Goal: Find specific page/section: Find specific page/section

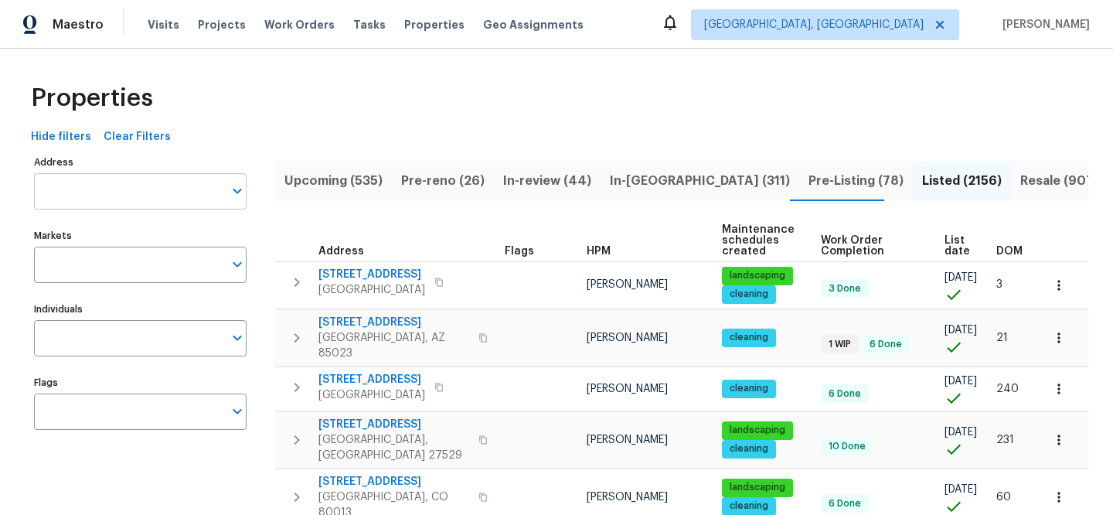
click at [164, 183] on input "Address" at bounding box center [128, 191] width 189 height 36
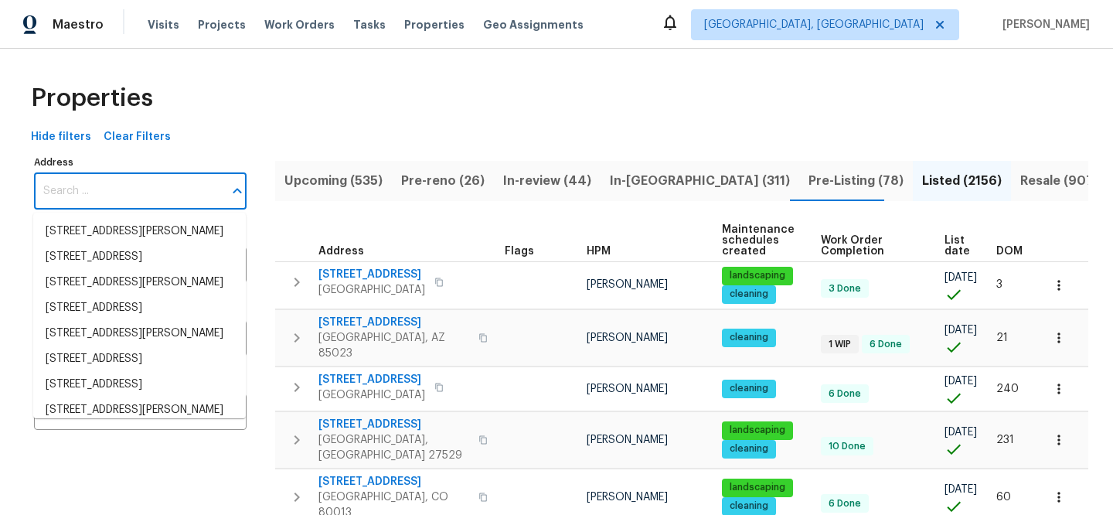
paste input "[STREET_ADDRESS]"
type input "[STREET_ADDRESS]"
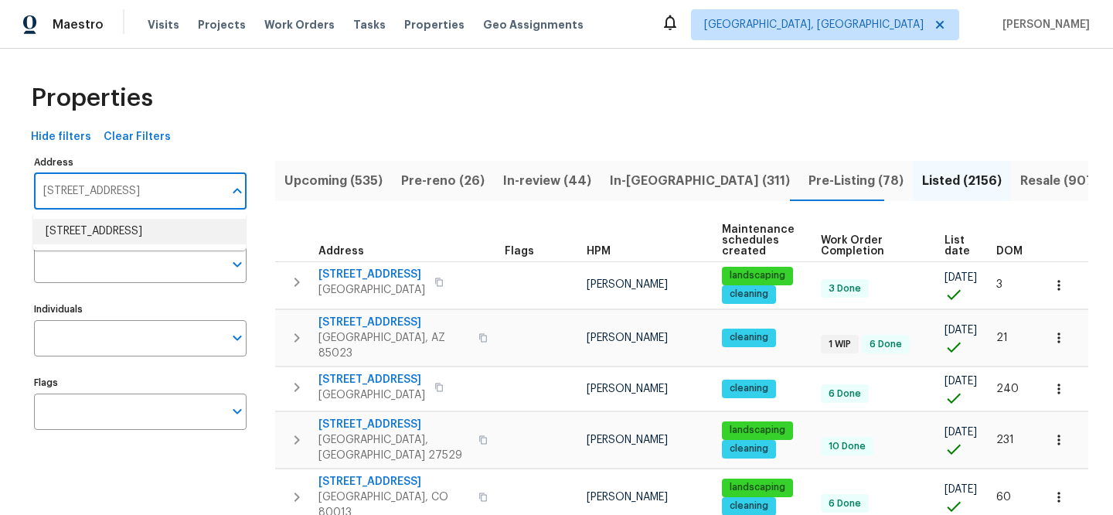
click at [166, 226] on li "[STREET_ADDRESS]" at bounding box center [139, 232] width 213 height 26
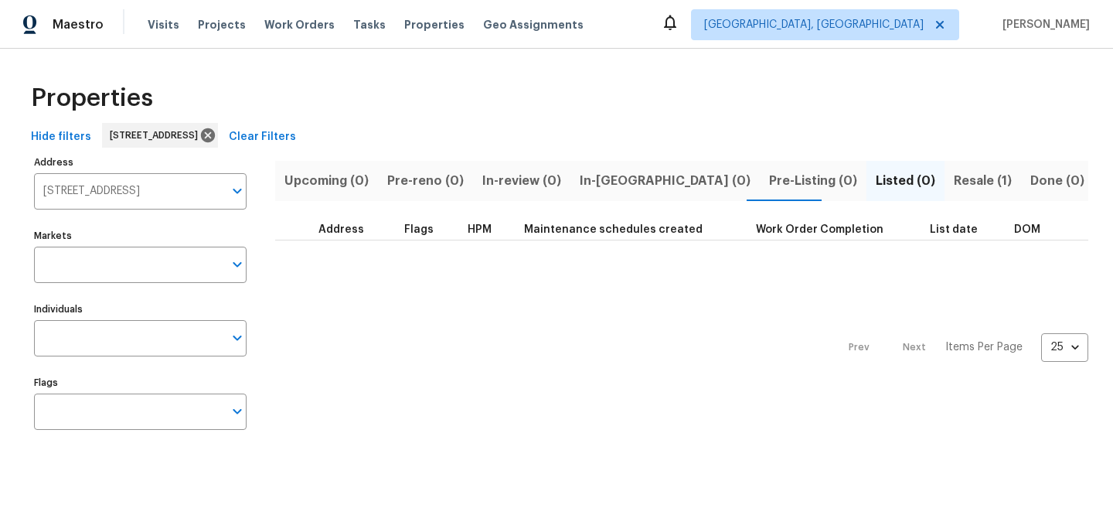
click at [954, 186] on span "Resale (1)" at bounding box center [983, 181] width 58 height 22
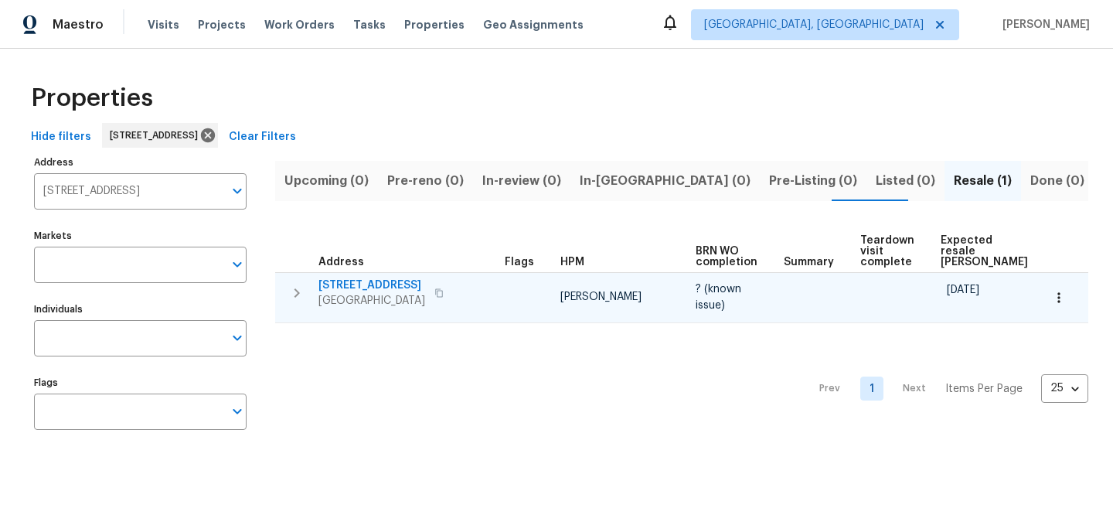
click at [367, 282] on span "[STREET_ADDRESS]" at bounding box center [371, 284] width 107 height 15
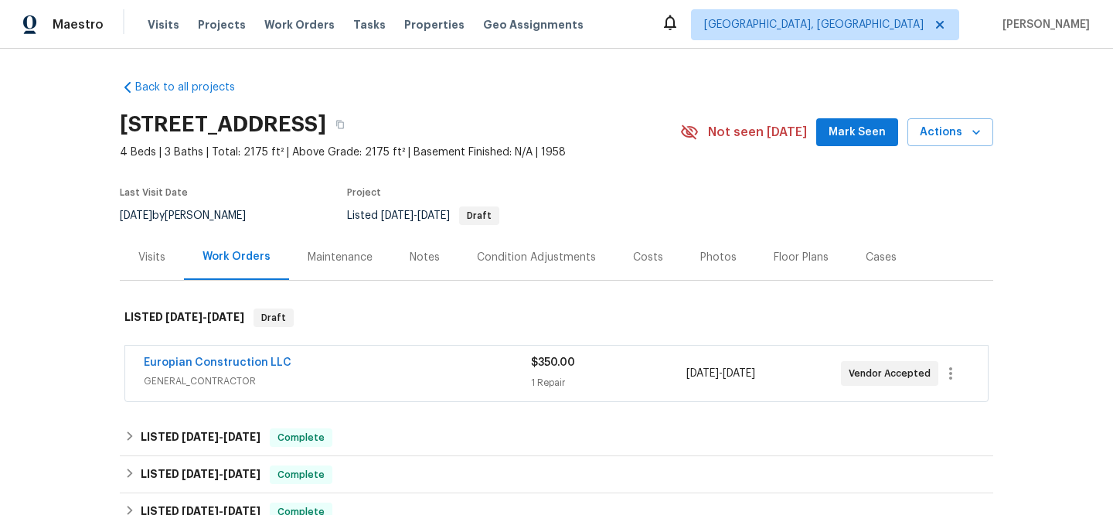
click at [396, 369] on div "Europian Construction LLC" at bounding box center [337, 364] width 387 height 19
click at [256, 366] on link "Europian Construction LLC" at bounding box center [218, 362] width 148 height 11
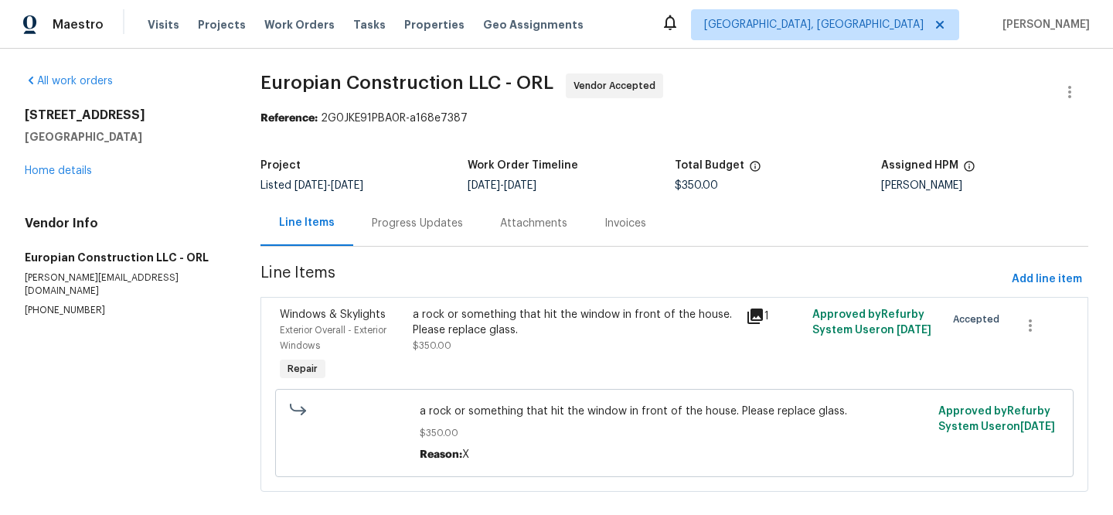
click at [753, 314] on icon at bounding box center [754, 315] width 15 height 15
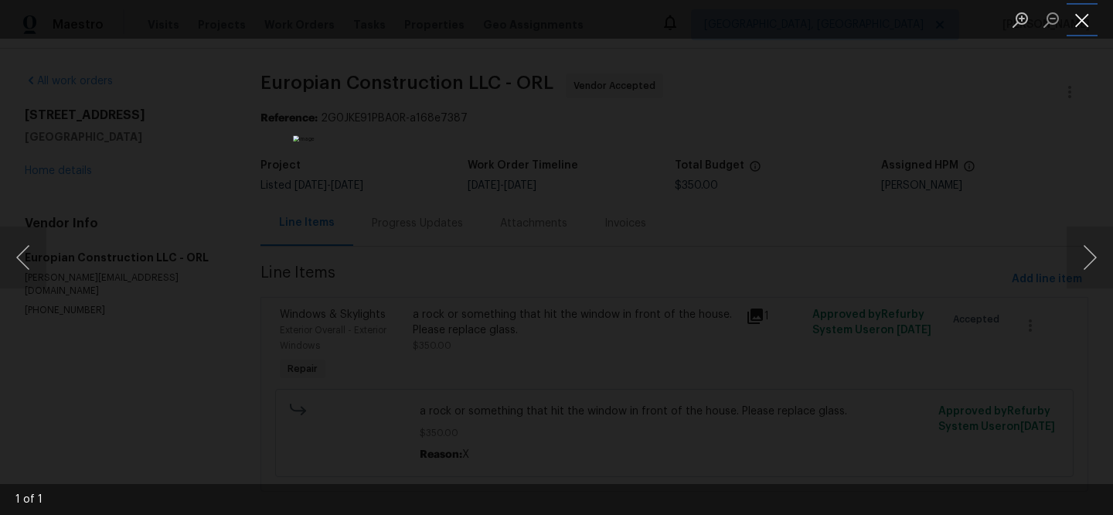
click at [1080, 24] on button "Close lightbox" at bounding box center [1081, 19] width 31 height 27
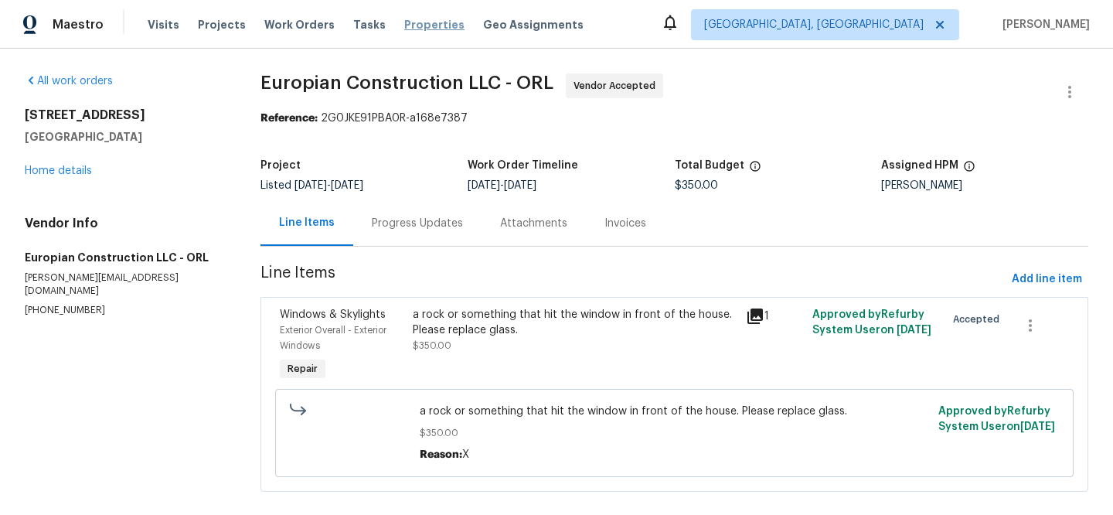
click at [404, 22] on span "Properties" at bounding box center [434, 24] width 60 height 15
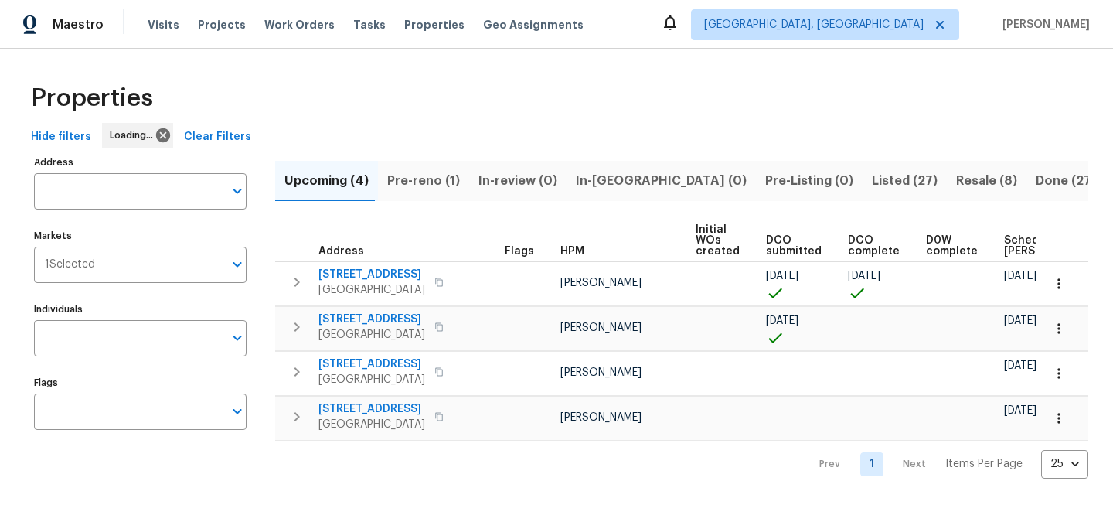
click at [209, 143] on button "Clear Filters" at bounding box center [218, 137] width 80 height 29
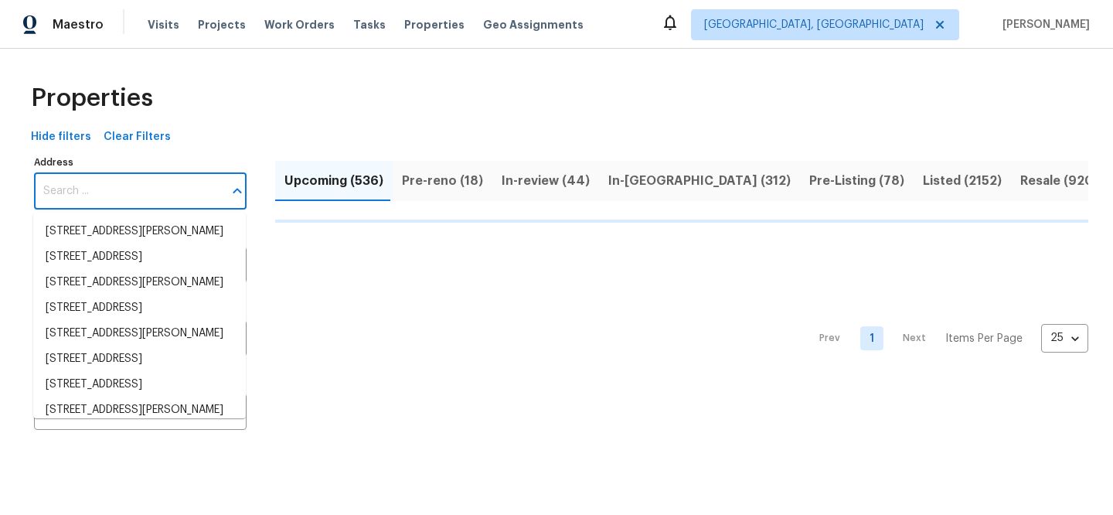
click at [163, 181] on input "Address" at bounding box center [128, 191] width 189 height 36
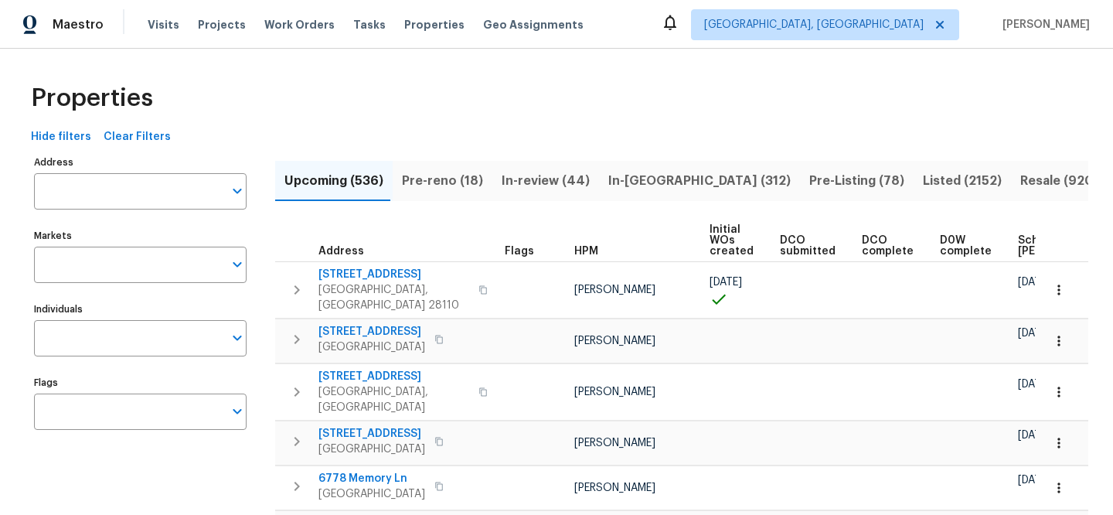
click at [163, 181] on input "Address" at bounding box center [128, 191] width 189 height 36
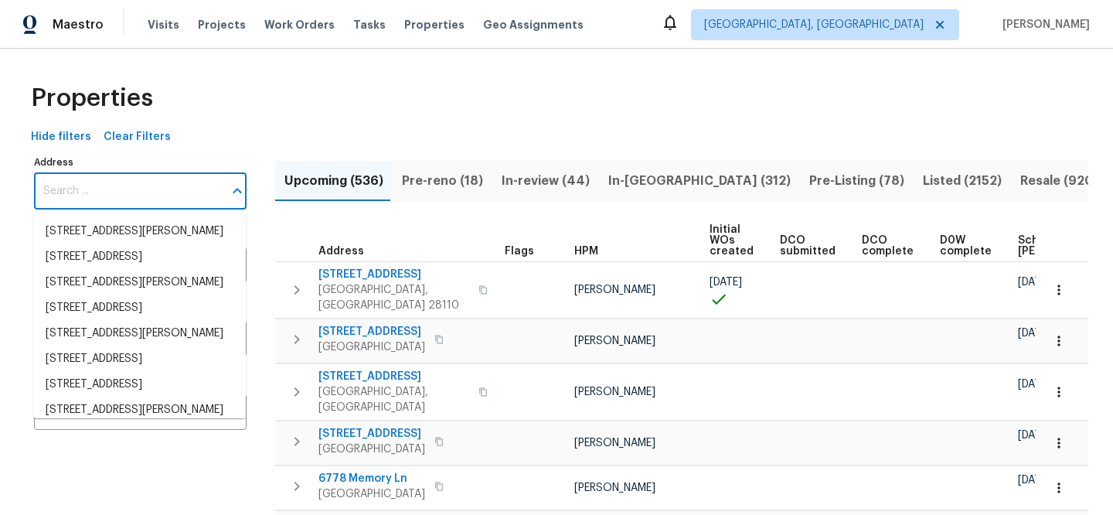
paste input "4412 Abby Dr, North Charleston, SC 29418"
type input "4412 Abby Dr, North Charleston, SC 29418"
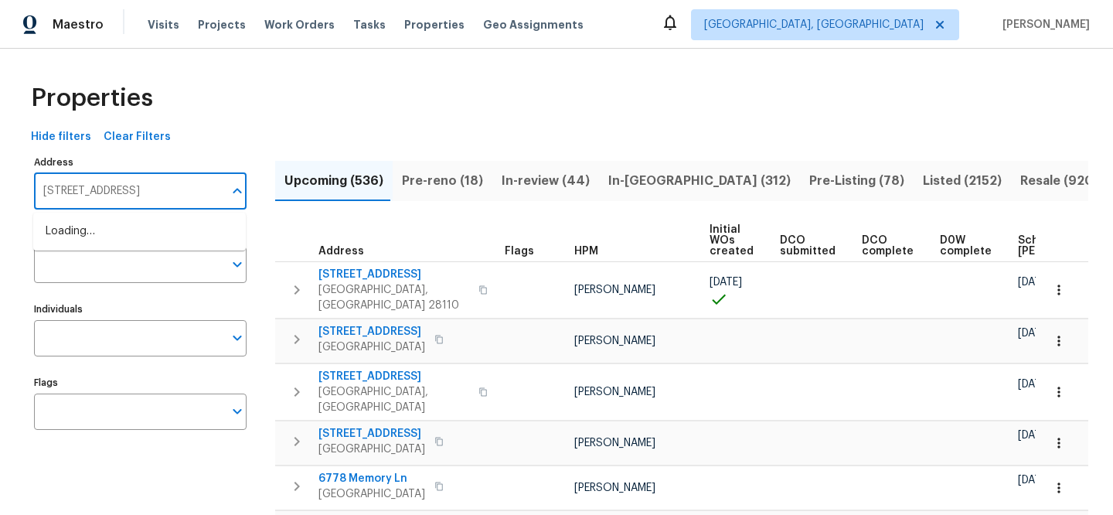
scroll to position [0, 32]
click at [180, 236] on li "4412 Abby Dr North Charleston SC 29418" at bounding box center [139, 232] width 213 height 26
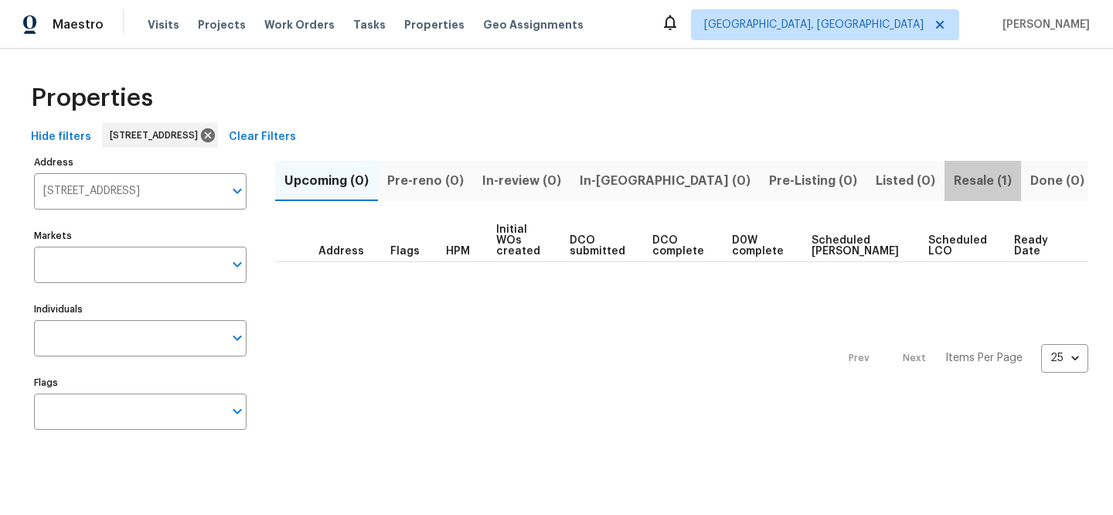
click at [954, 182] on span "Resale (1)" at bounding box center [983, 181] width 58 height 22
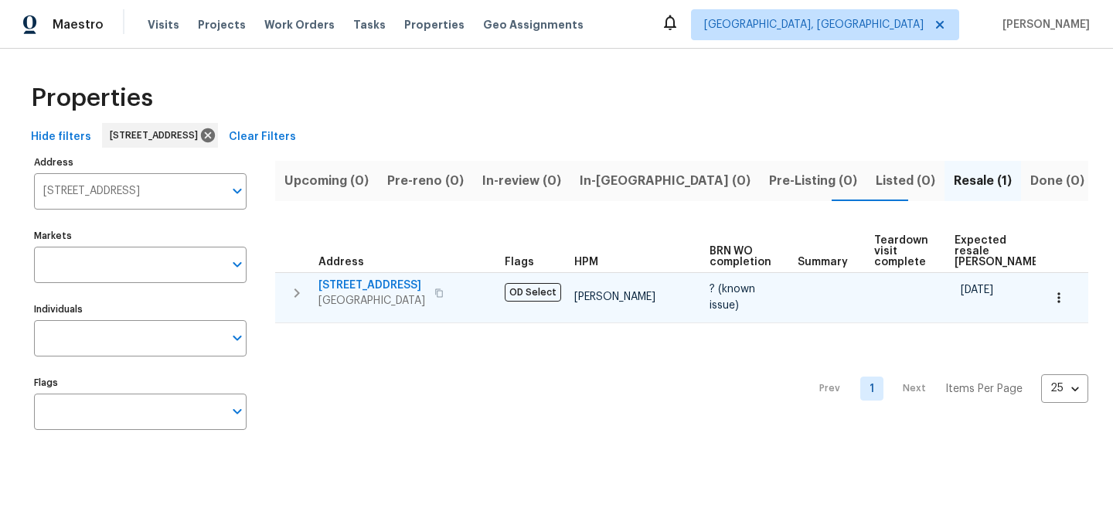
click at [369, 286] on span "4412 Abby Dr" at bounding box center [371, 284] width 107 height 15
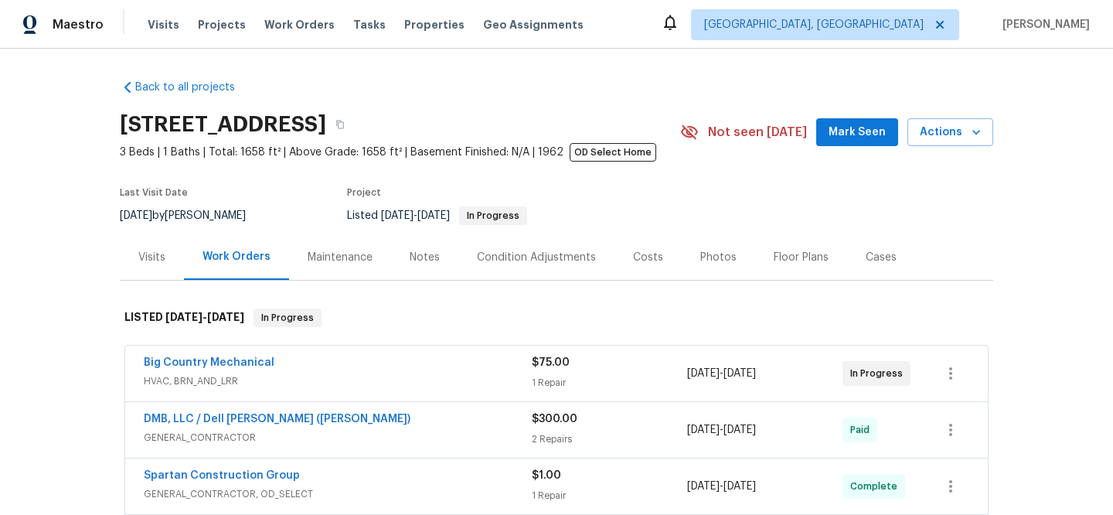
click at [389, 380] on span "HVAC, BRN_AND_LRR" at bounding box center [338, 380] width 388 height 15
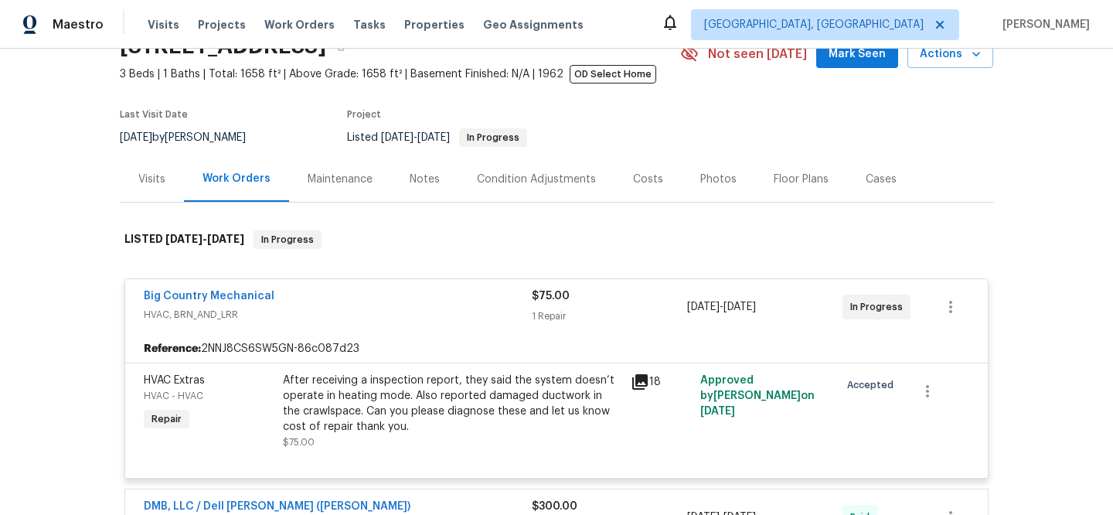
scroll to position [3, 0]
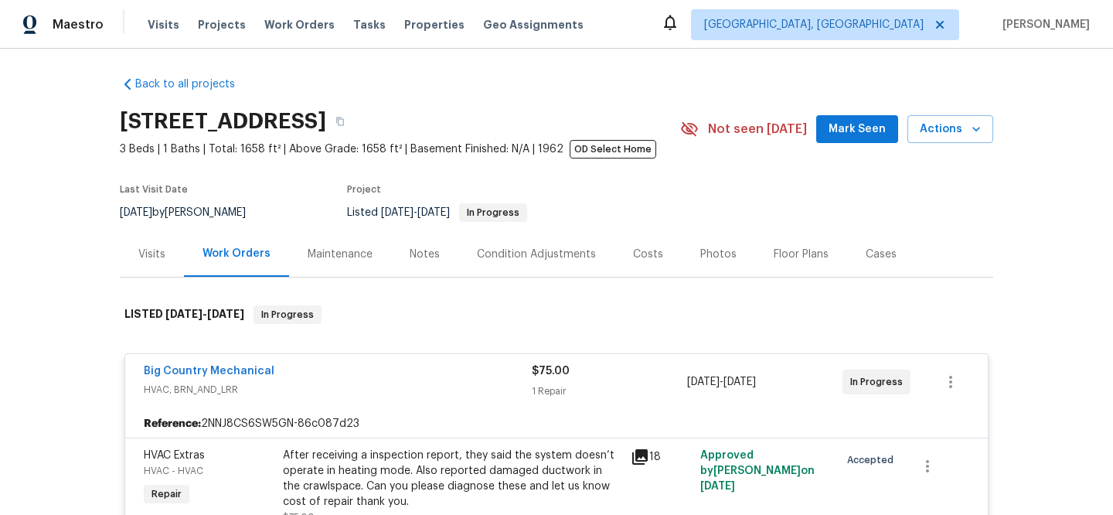
click at [141, 248] on div "Visits" at bounding box center [151, 254] width 27 height 15
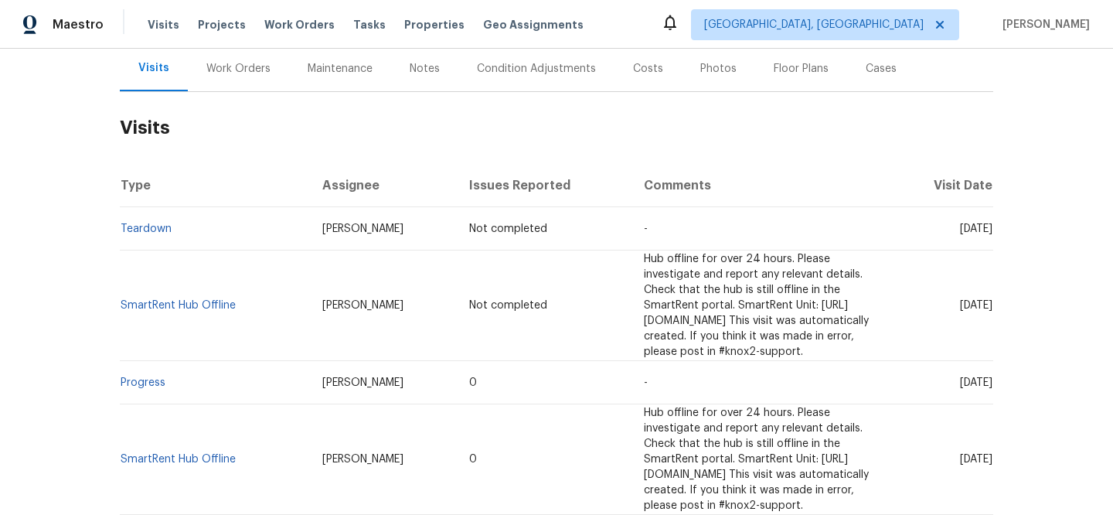
scroll to position [212, 0]
